Goal: Check status: Check status

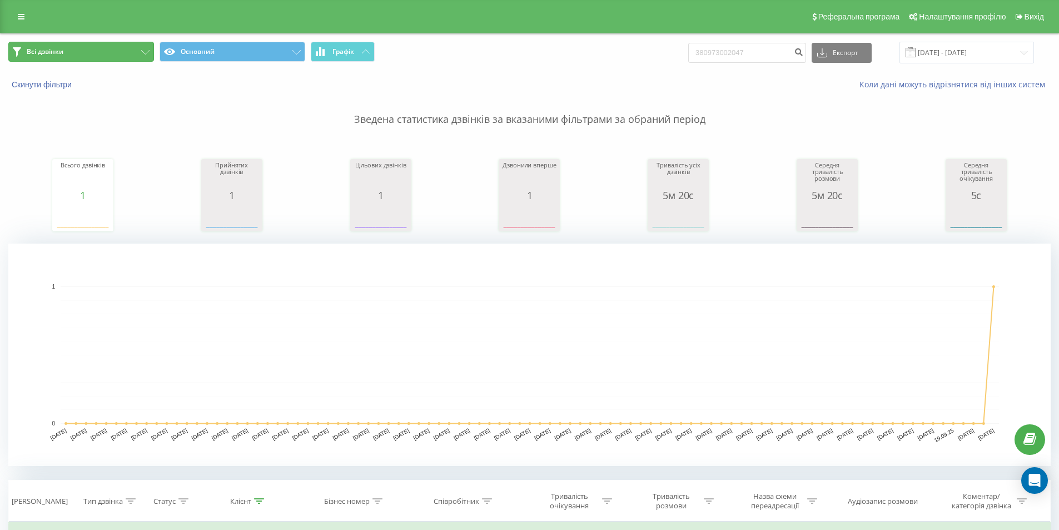
click at [105, 58] on button "Всі дзвінки" at bounding box center [81, 52] width 146 height 20
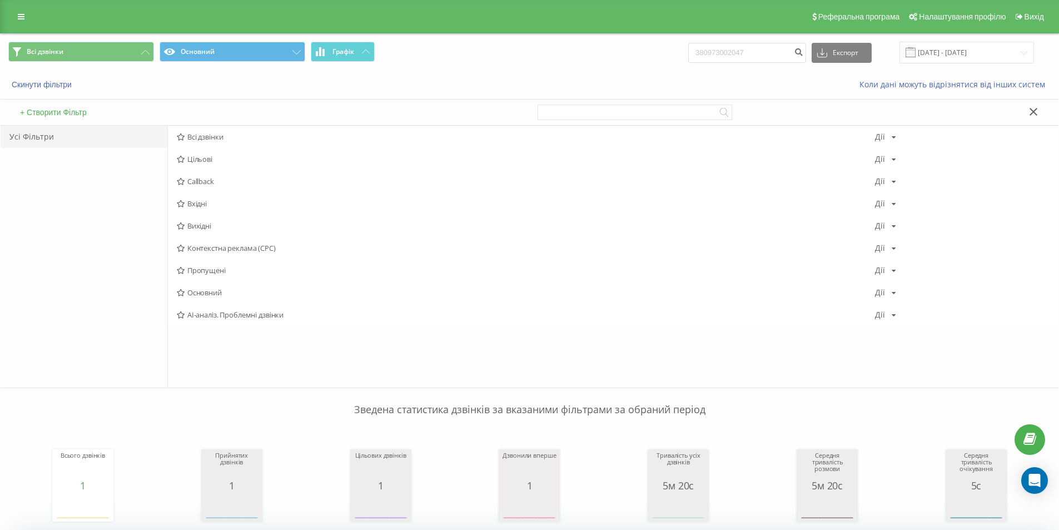
click at [198, 230] on span "Вихідні" at bounding box center [526, 226] width 698 height 8
